Goal: Transaction & Acquisition: Purchase product/service

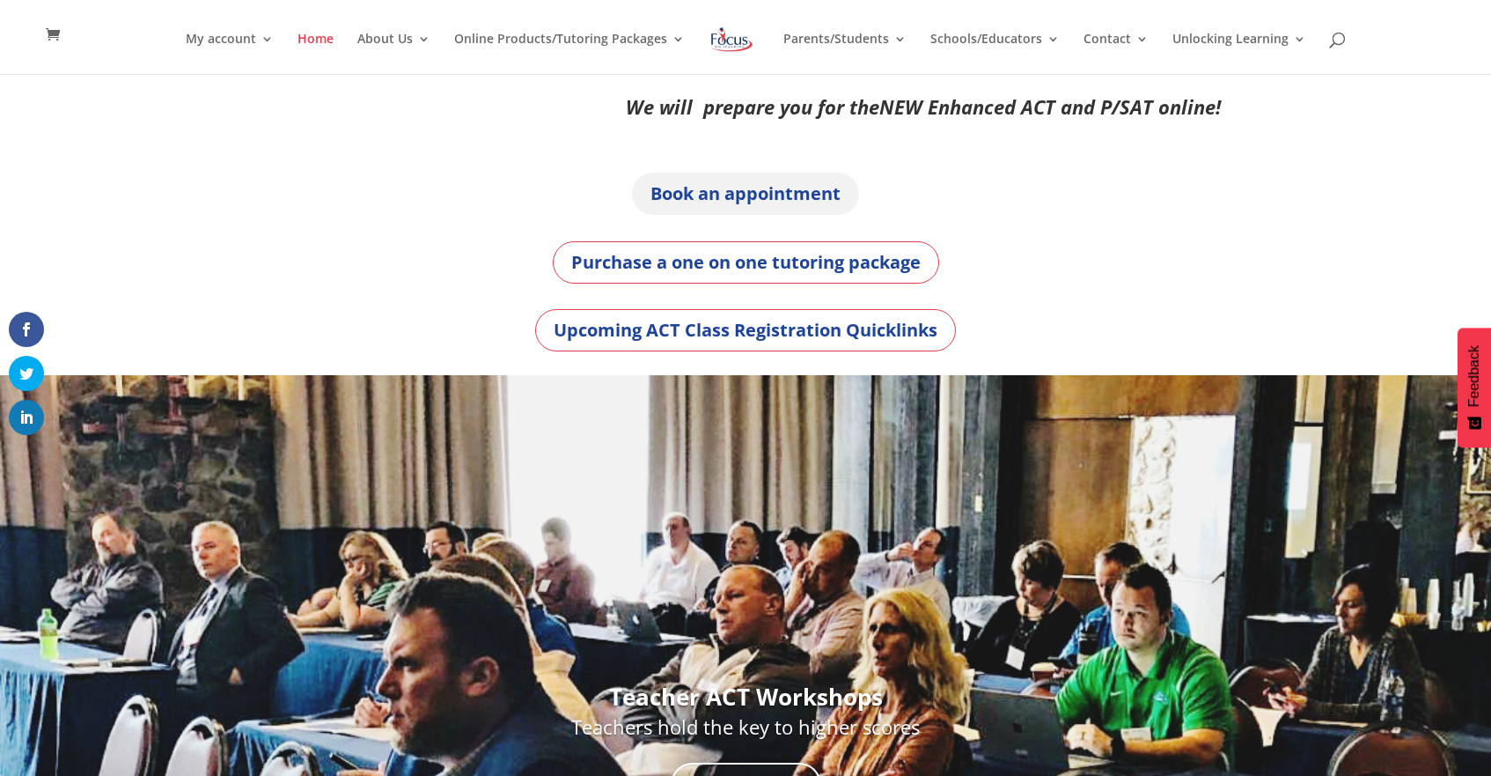
click at [692, 189] on link "Book an appointment" at bounding box center [745, 194] width 227 height 42
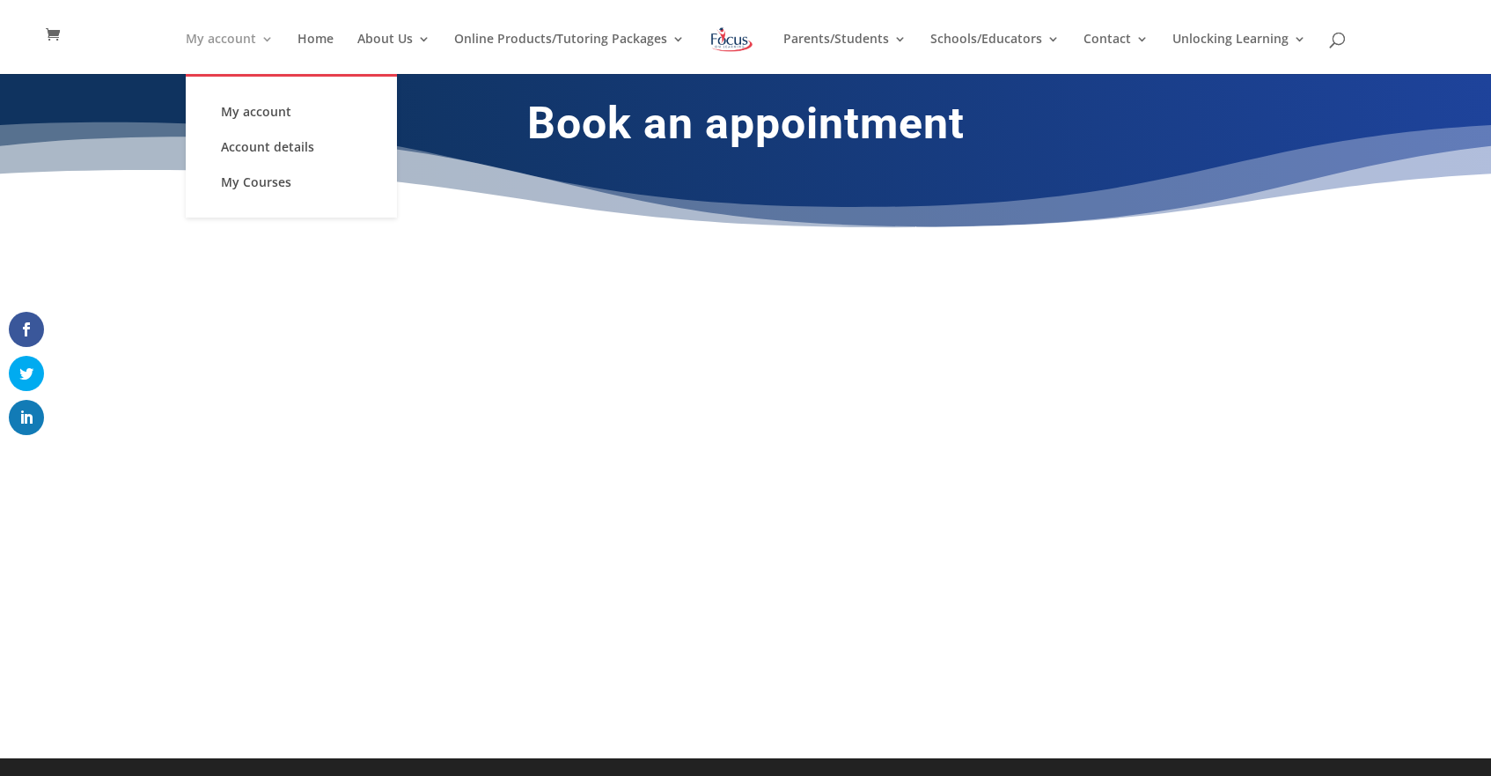
click at [268, 40] on link "My account" at bounding box center [230, 53] width 88 height 41
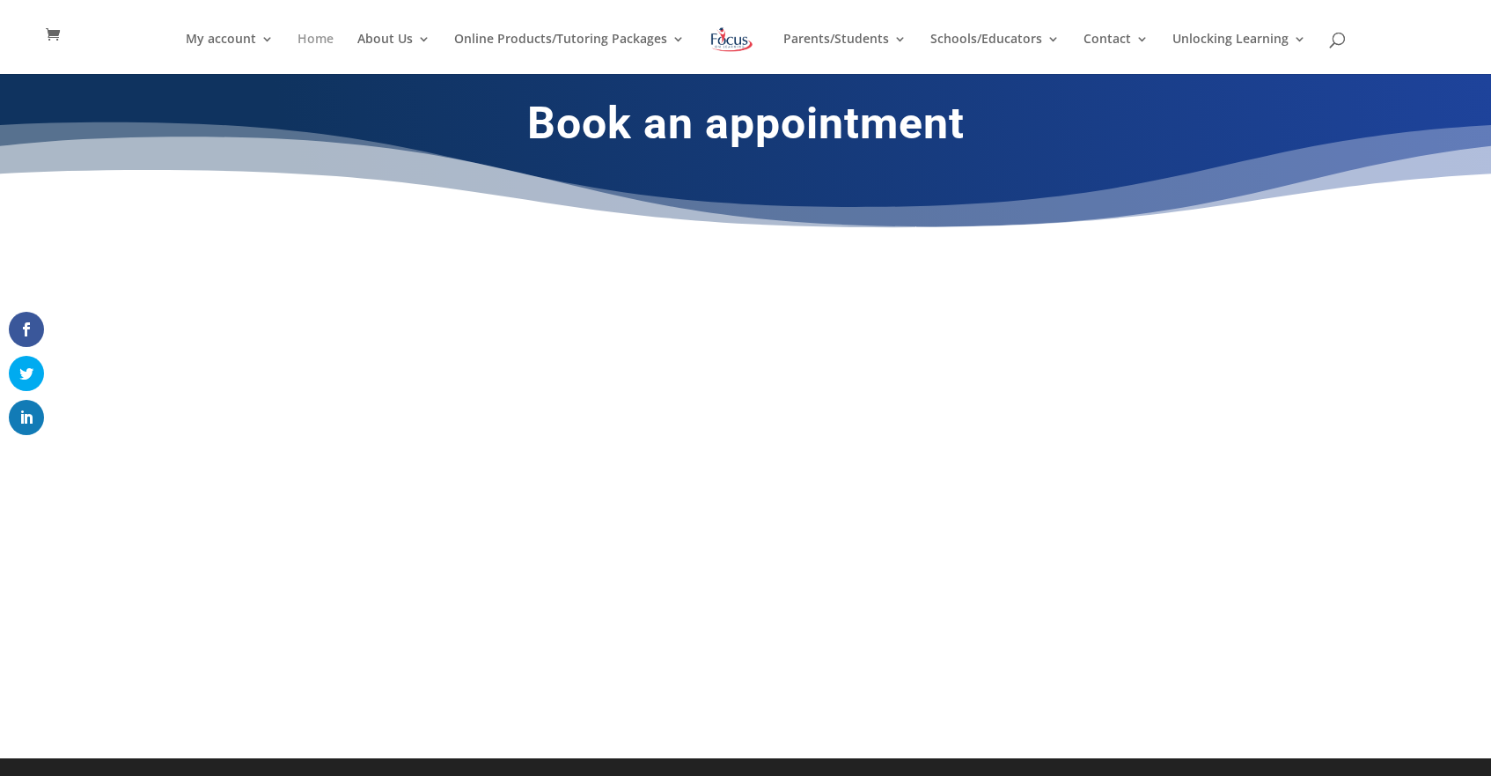
click at [325, 33] on link "Home" at bounding box center [316, 53] width 36 height 41
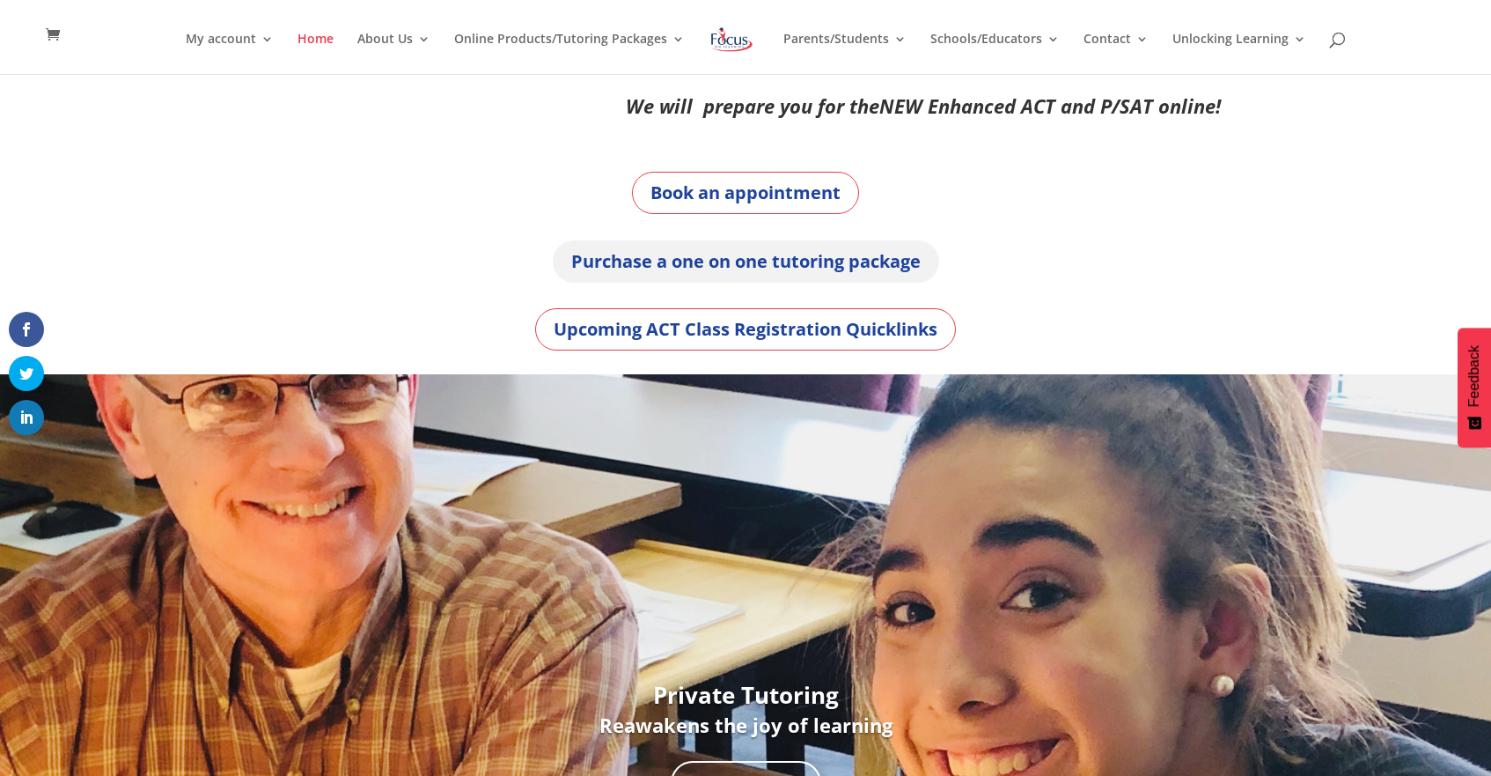
click at [677, 265] on link "Purchase a one on one tutoring package" at bounding box center [746, 261] width 387 height 42
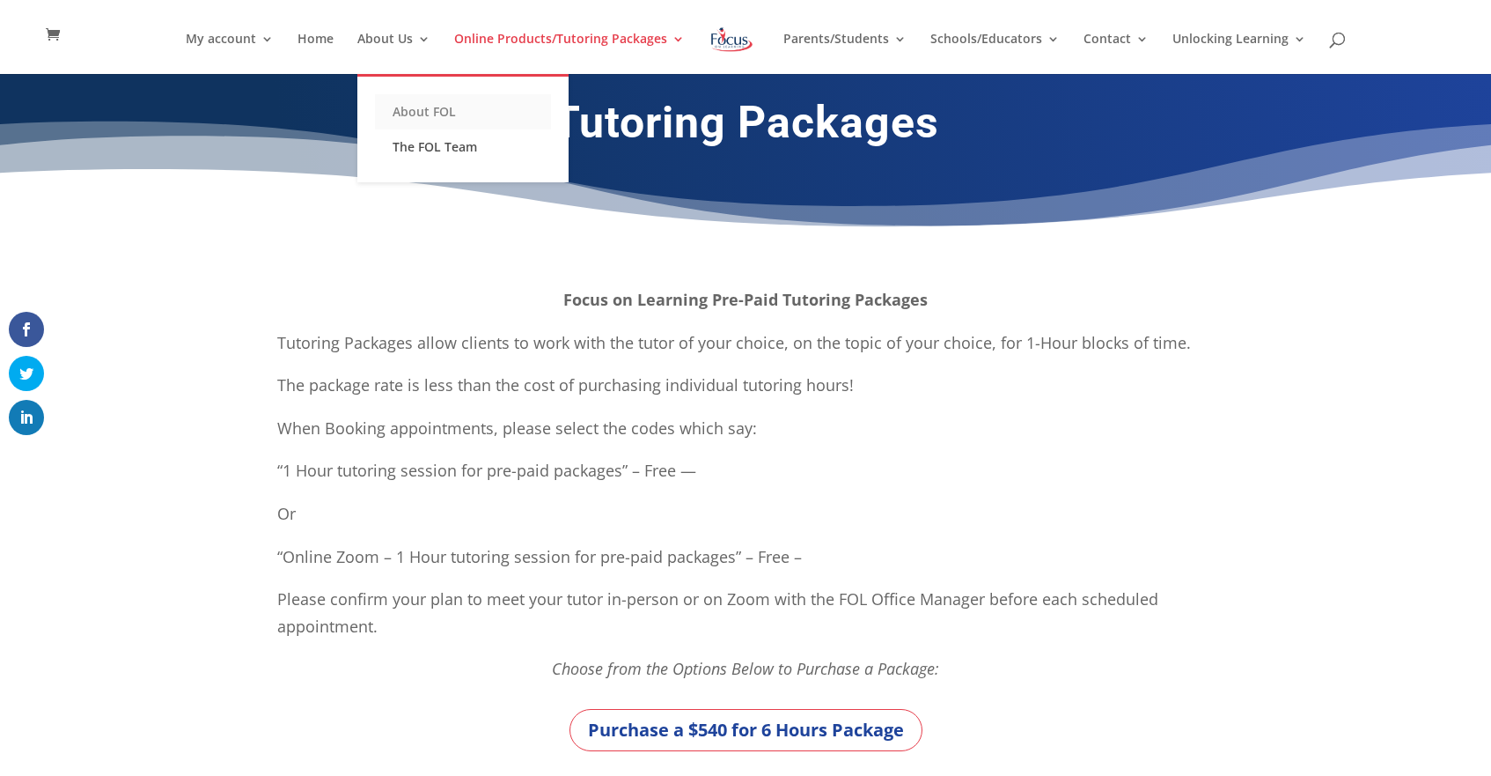
click at [404, 114] on link "About FOL" at bounding box center [463, 111] width 176 height 35
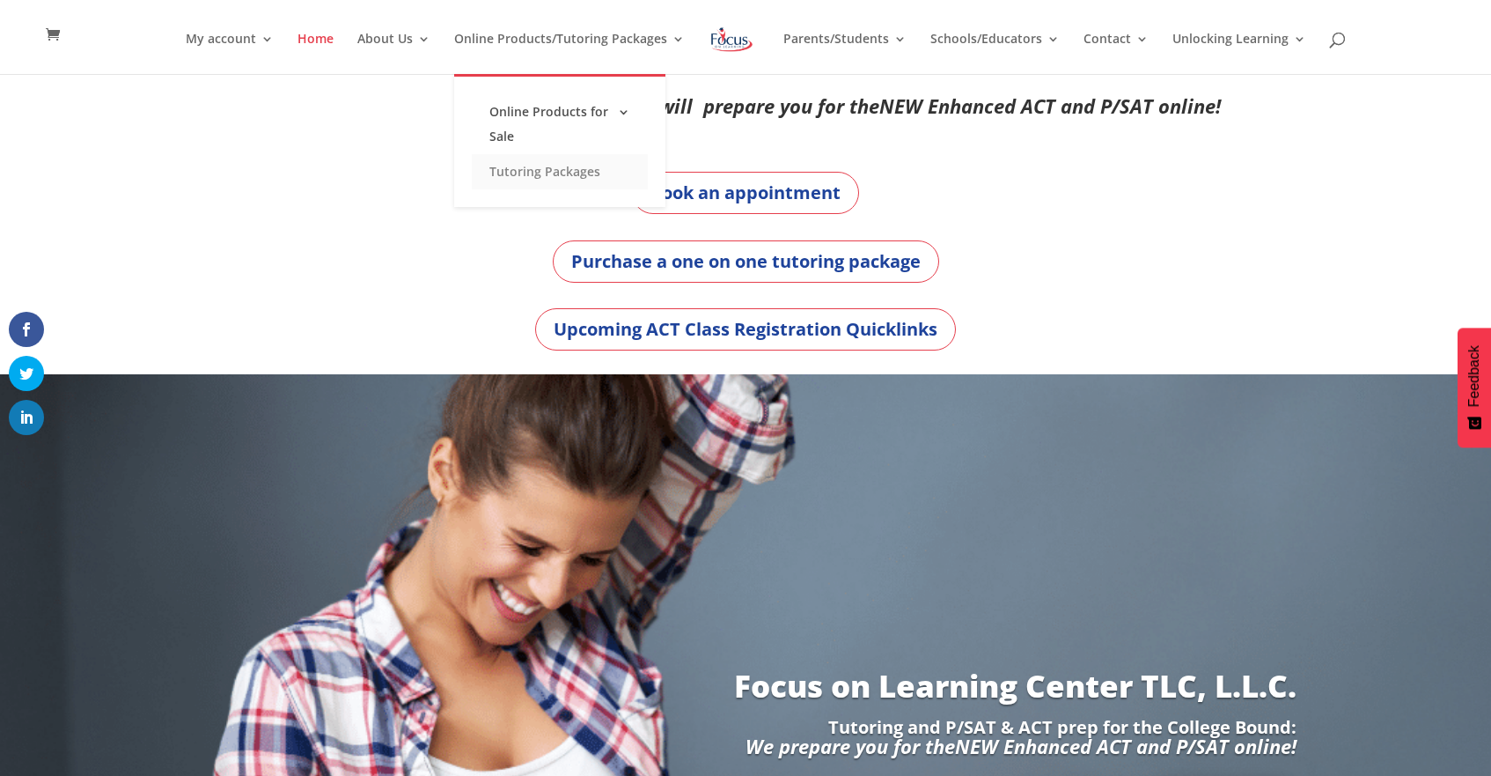
click at [509, 174] on link "Tutoring Packages" at bounding box center [560, 171] width 176 height 35
